Goal: Information Seeking & Learning: Learn about a topic

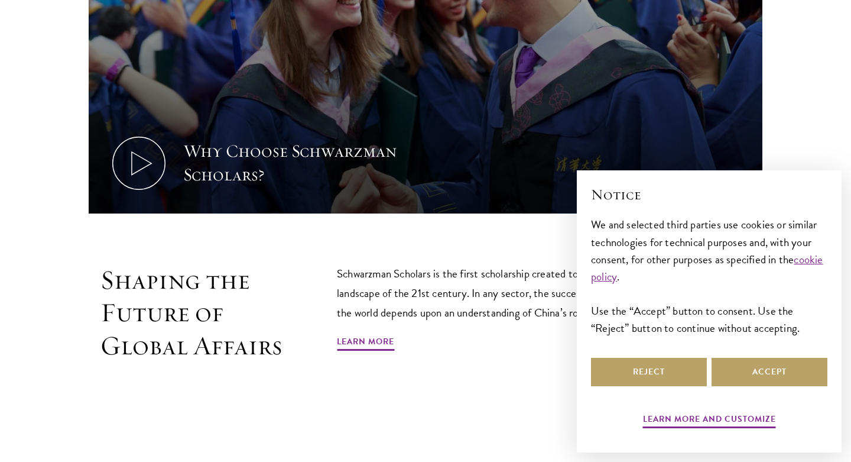
scroll to position [719, 0]
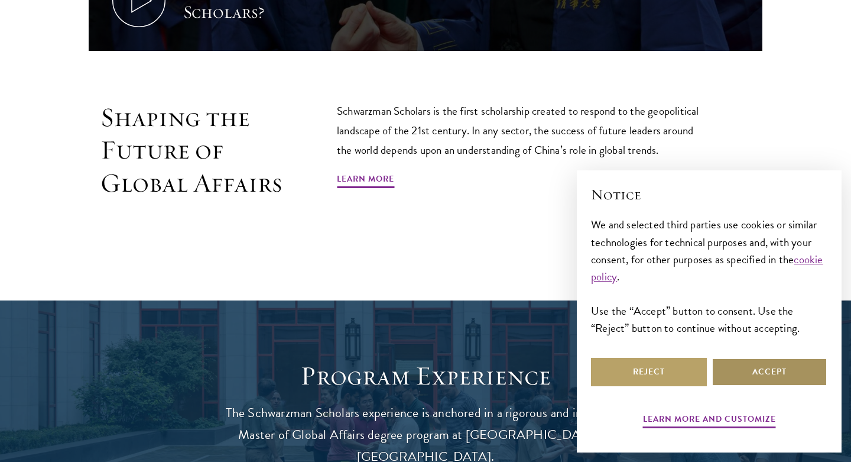
click at [765, 370] on button "Accept" at bounding box center [770, 372] width 116 height 28
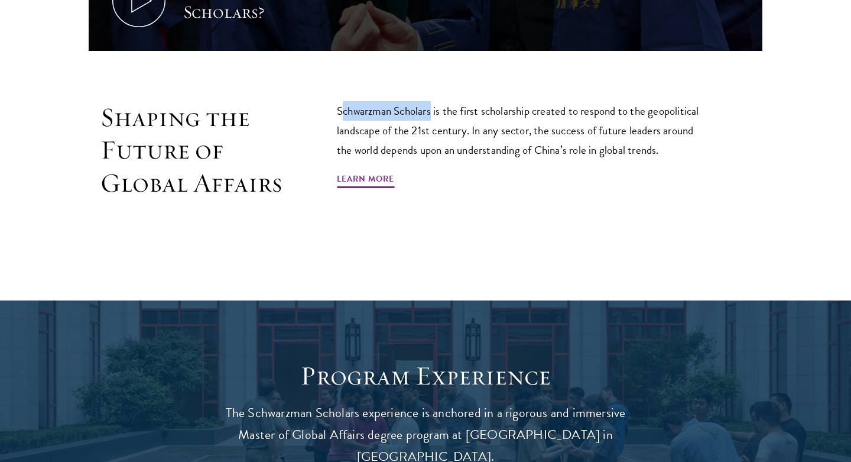
drag, startPoint x: 434, startPoint y: 109, endPoint x: 343, endPoint y: 109, distance: 90.5
click at [343, 109] on p "Schwarzman Scholars is the first scholarship created to respond to the geopolit…" at bounding box center [523, 130] width 372 height 59
drag, startPoint x: 338, startPoint y: 109, endPoint x: 435, endPoint y: 111, distance: 96.4
click at [434, 111] on p "Schwarzman Scholars is the first scholarship created to respond to the geopolit…" at bounding box center [523, 130] width 372 height 59
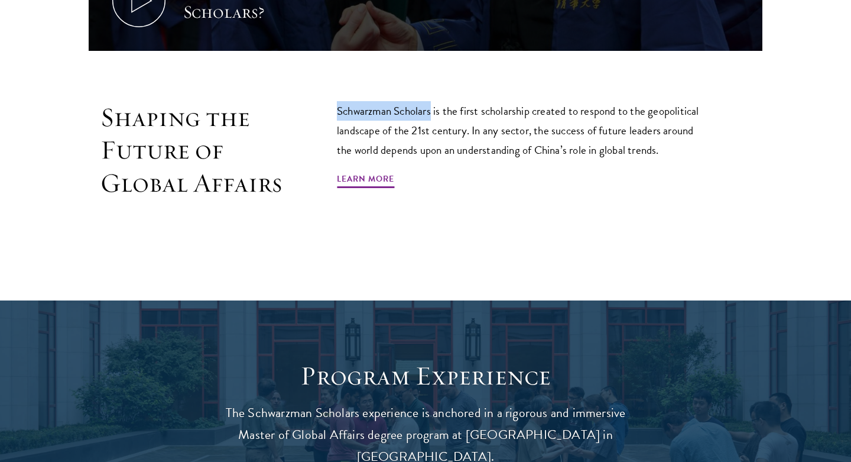
copy p "Schwarzman Scholars"
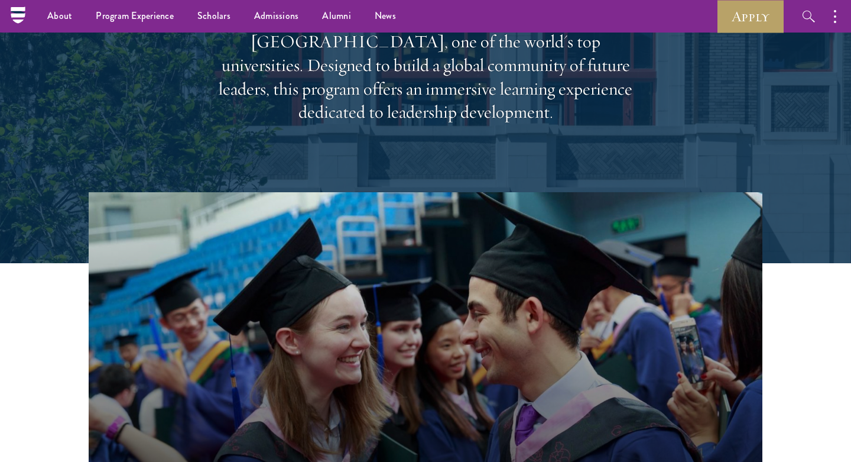
scroll to position [0, 0]
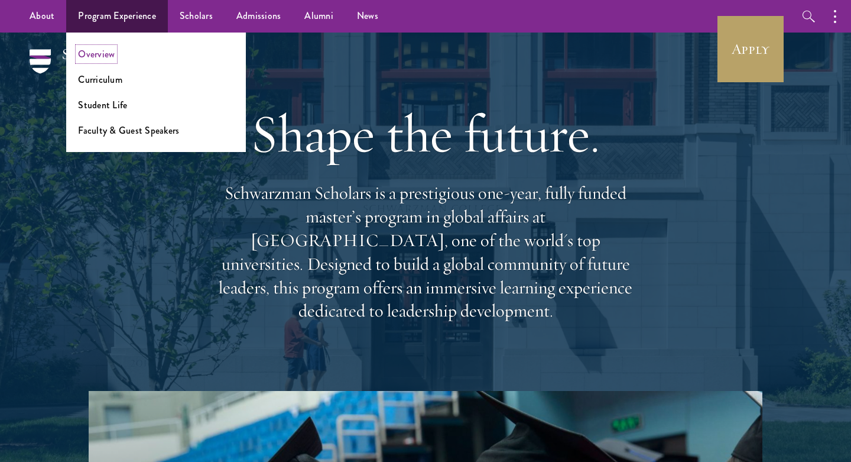
click at [105, 52] on link "Overview" at bounding box center [96, 54] width 37 height 14
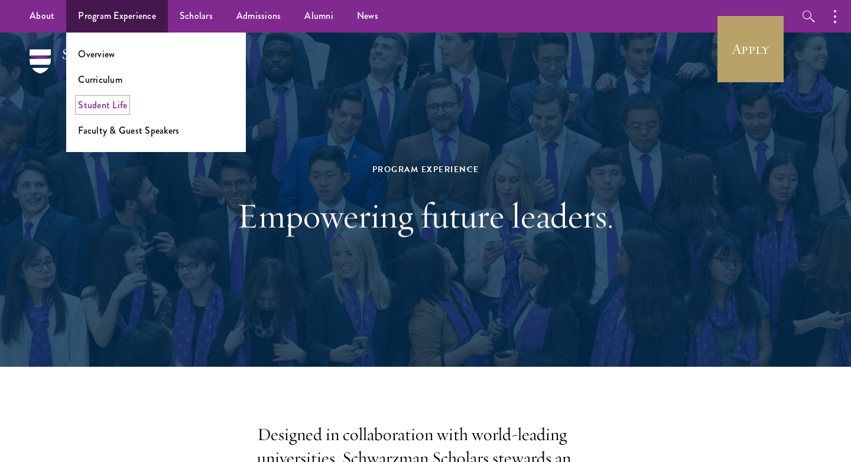
click at [100, 102] on link "Student Life" at bounding box center [102, 105] width 49 height 14
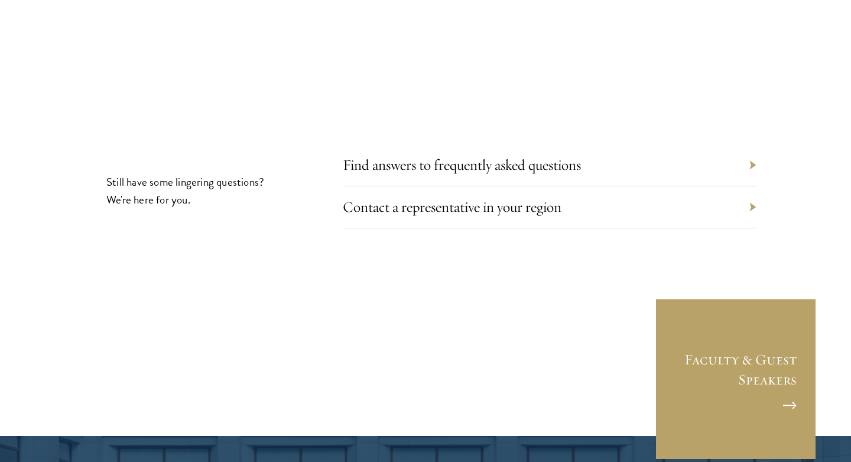
scroll to position [3946, 0]
